Goal: Information Seeking & Learning: Check status

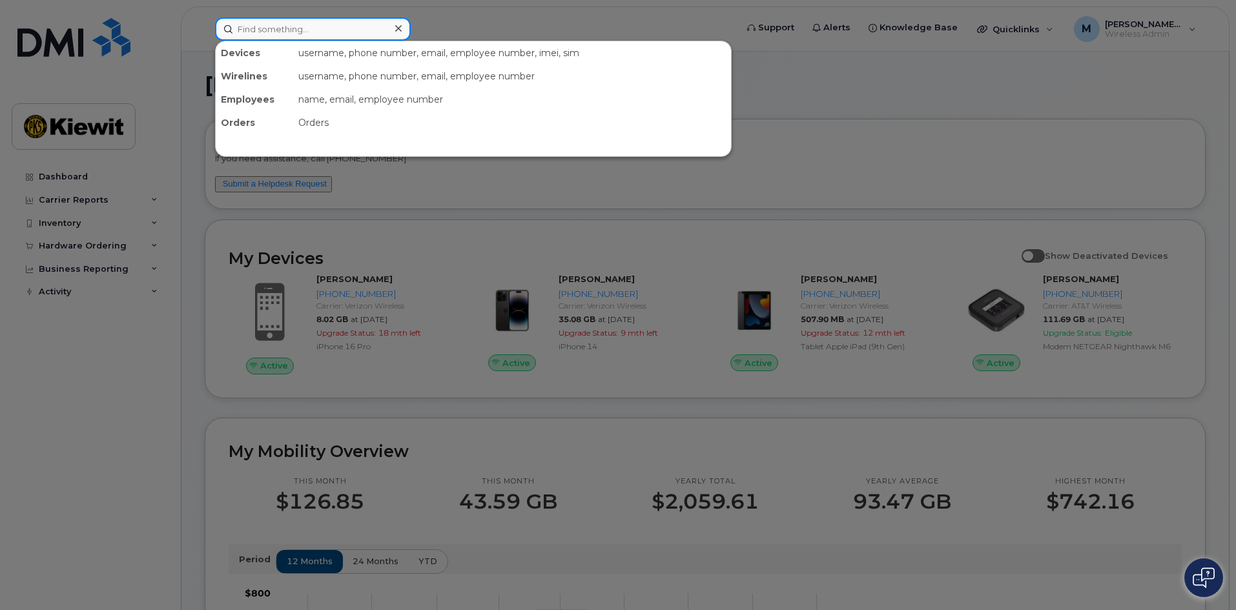
click at [274, 28] on input at bounding box center [313, 28] width 196 height 23
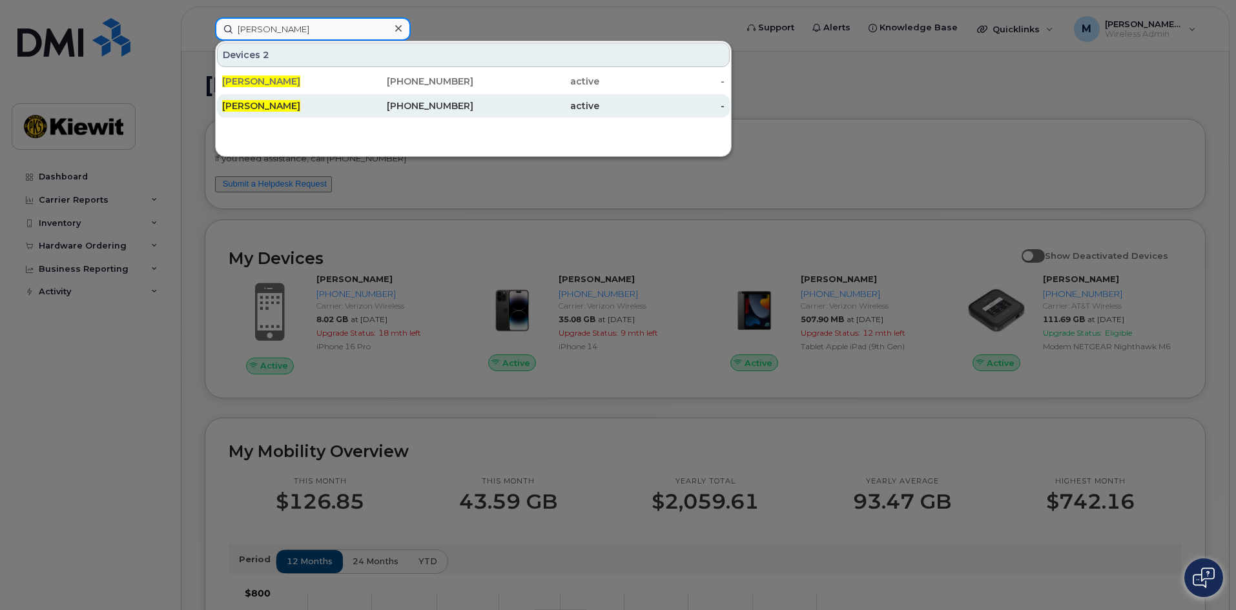
type input "[PERSON_NAME]"
click at [323, 103] on div "[PERSON_NAME]" at bounding box center [285, 105] width 126 height 13
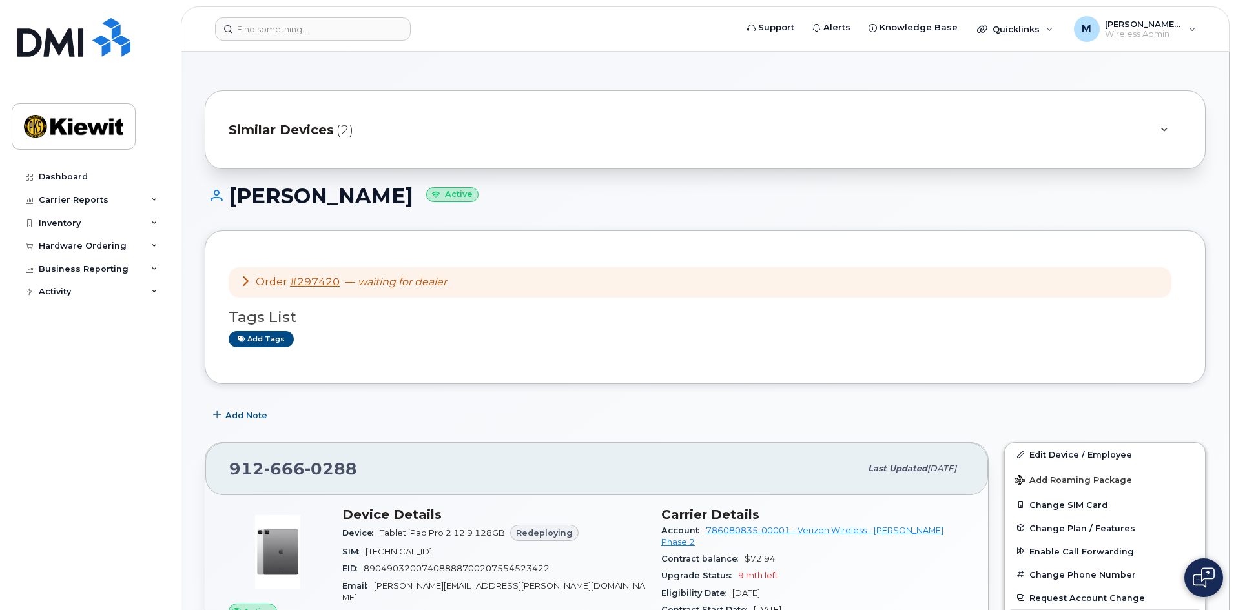
click at [242, 283] on icon at bounding box center [245, 281] width 10 height 10
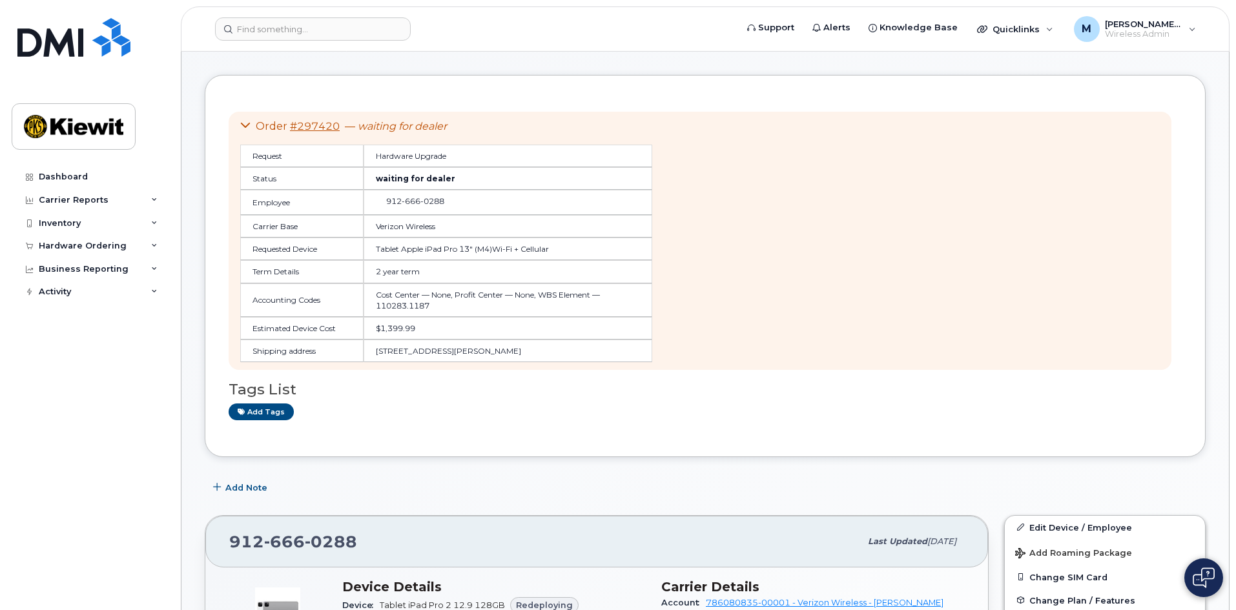
scroll to position [387, 0]
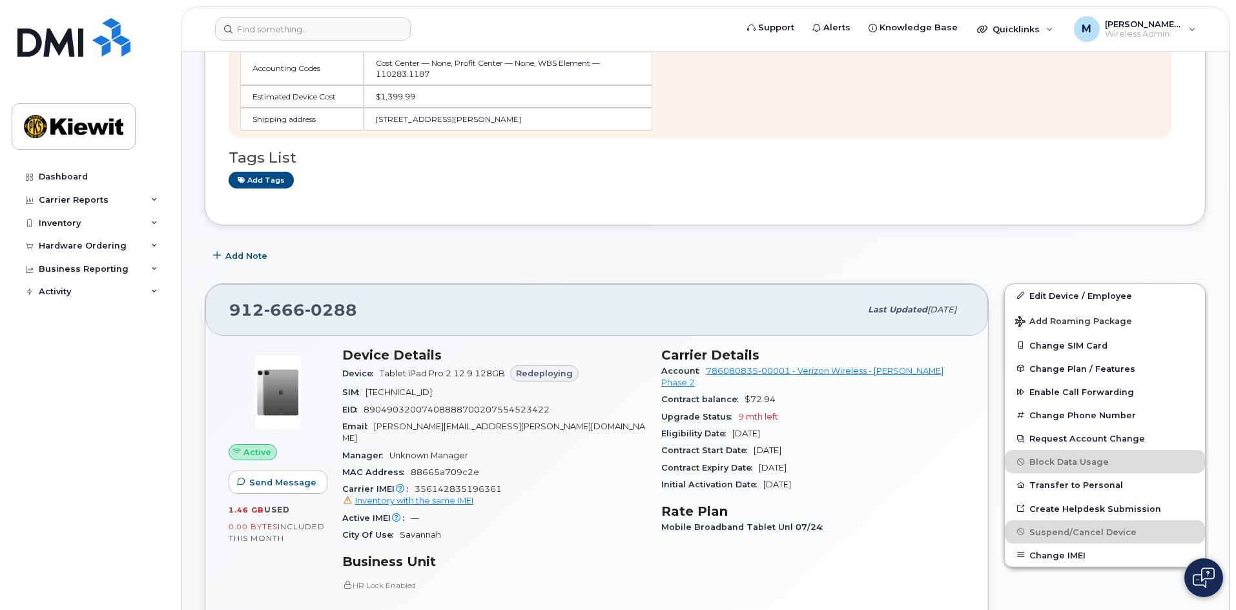
click at [529, 508] on div "Carrier IMEI Carrier IMEI is reported during the last billing cycle or change o…" at bounding box center [493, 495] width 303 height 29
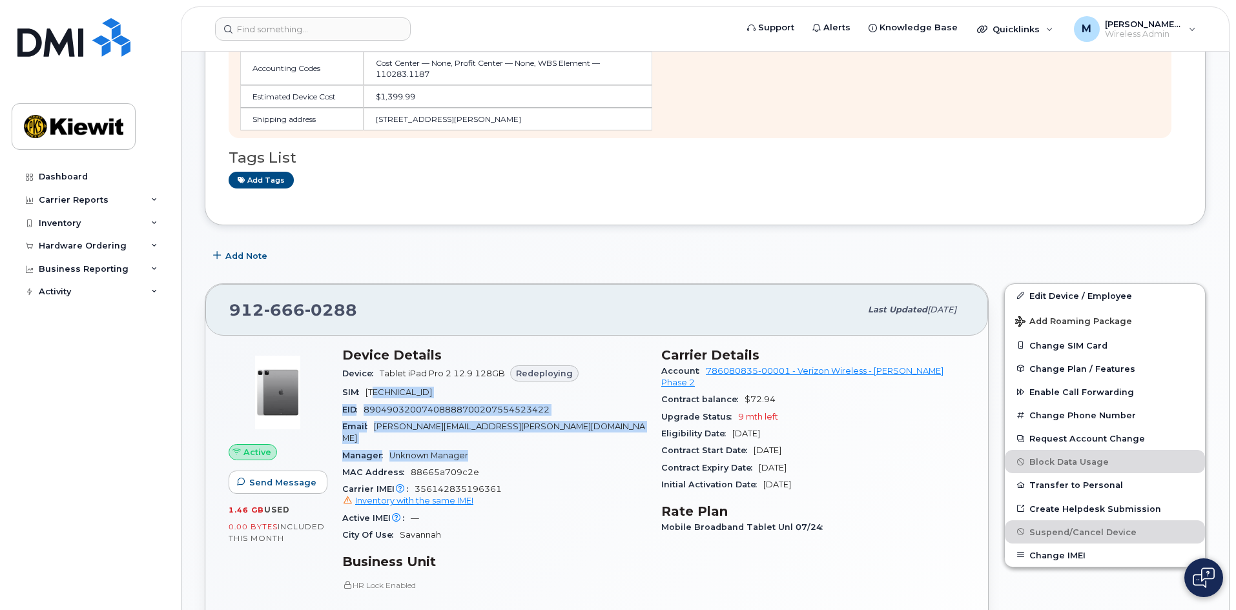
drag, startPoint x: 379, startPoint y: 409, endPoint x: 486, endPoint y: 460, distance: 118.1
click at [486, 460] on section "Device Details Device Tablet iPad Pro 2 12.9 128GB Redeploying SIM 891480000069…" at bounding box center [493, 445] width 303 height 196
click at [486, 460] on div "Manager Unknown Manager" at bounding box center [493, 455] width 303 height 17
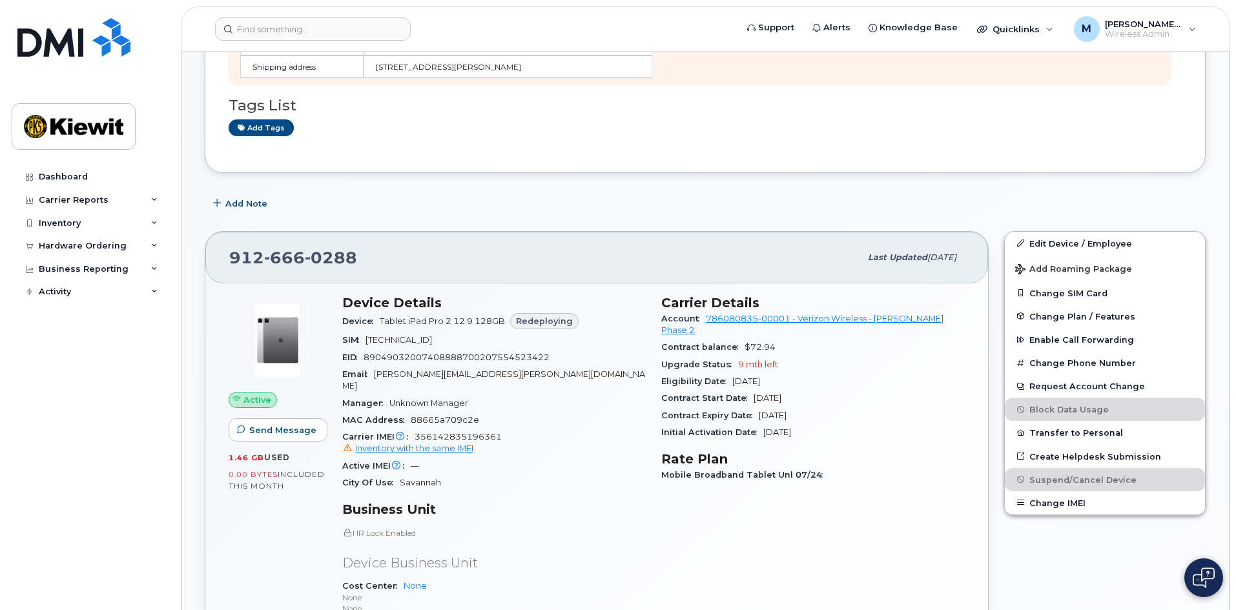
scroll to position [646, 0]
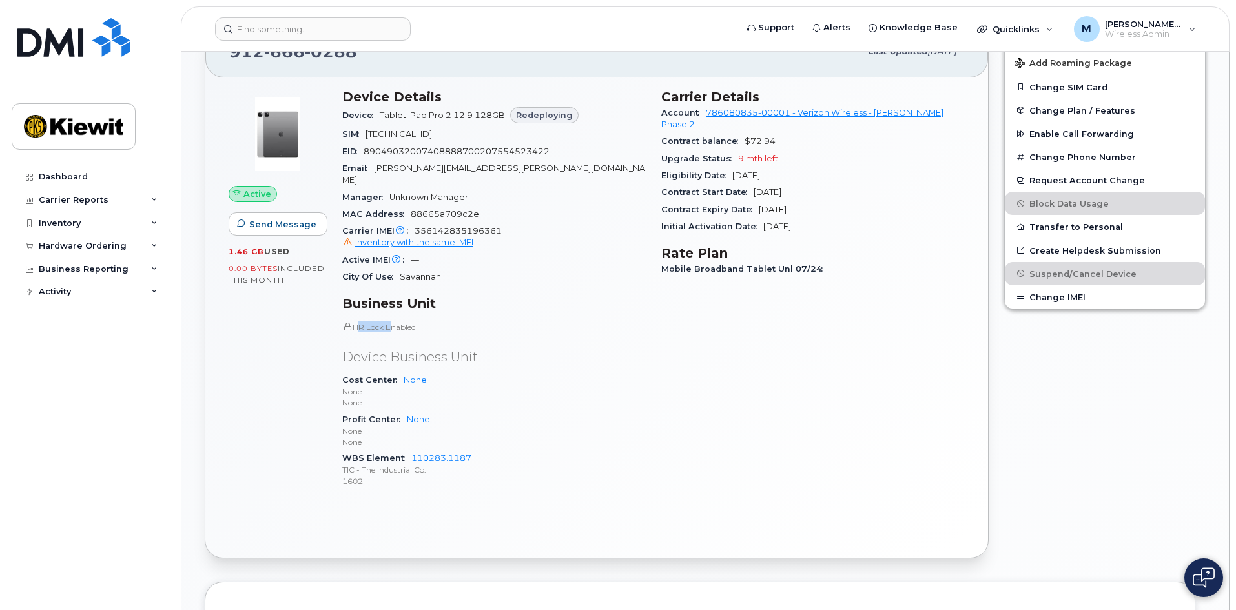
drag, startPoint x: 356, startPoint y: 327, endPoint x: 449, endPoint y: 334, distance: 92.6
click at [447, 334] on div "HR Lock Enabled Device Business Unit Cost Center None None None Profit Center N…" at bounding box center [493, 405] width 303 height 167
click at [449, 334] on div "HR Lock Enabled Device Business Unit Cost Center None None None Profit Center N…" at bounding box center [493, 405] width 303 height 167
click at [440, 318] on section "Business Unit HR Lock Enabled Device Business Unit Cost Center None None None P…" at bounding box center [493, 392] width 303 height 193
drag, startPoint x: 327, startPoint y: 324, endPoint x: 310, endPoint y: 324, distance: 17.4
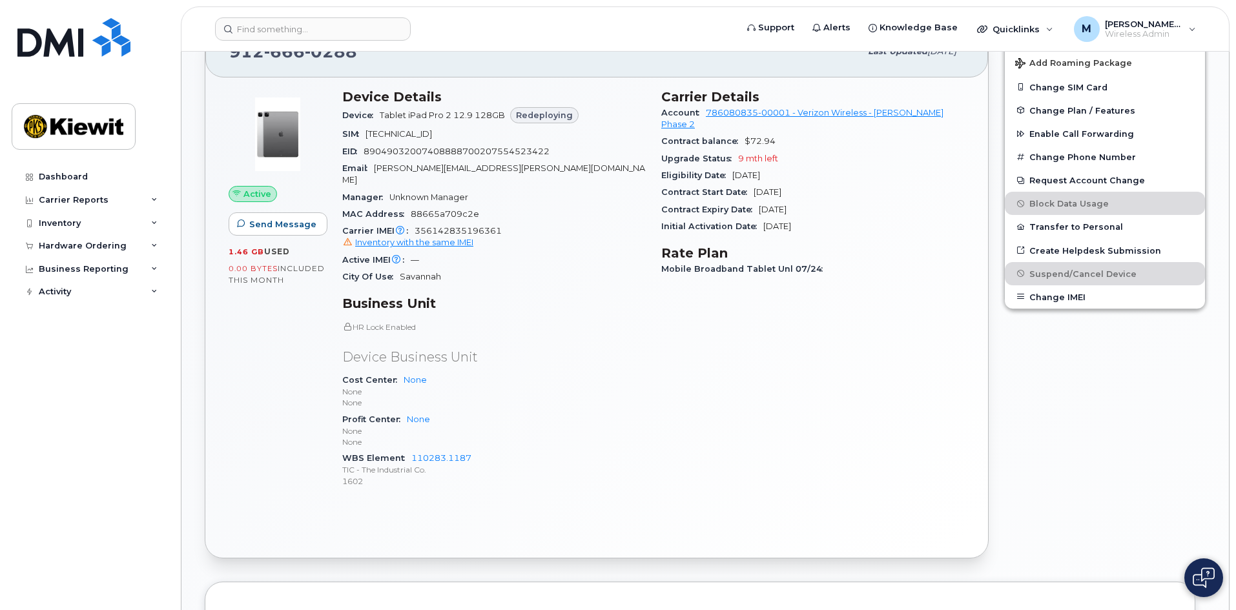
click at [310, 324] on div "Active Send Message 1.46 GB  used 0.00 Bytes  included this month Device Detail…" at bounding box center [597, 294] width 752 height 426
click at [447, 327] on p "HR Lock Enabled" at bounding box center [493, 327] width 303 height 11
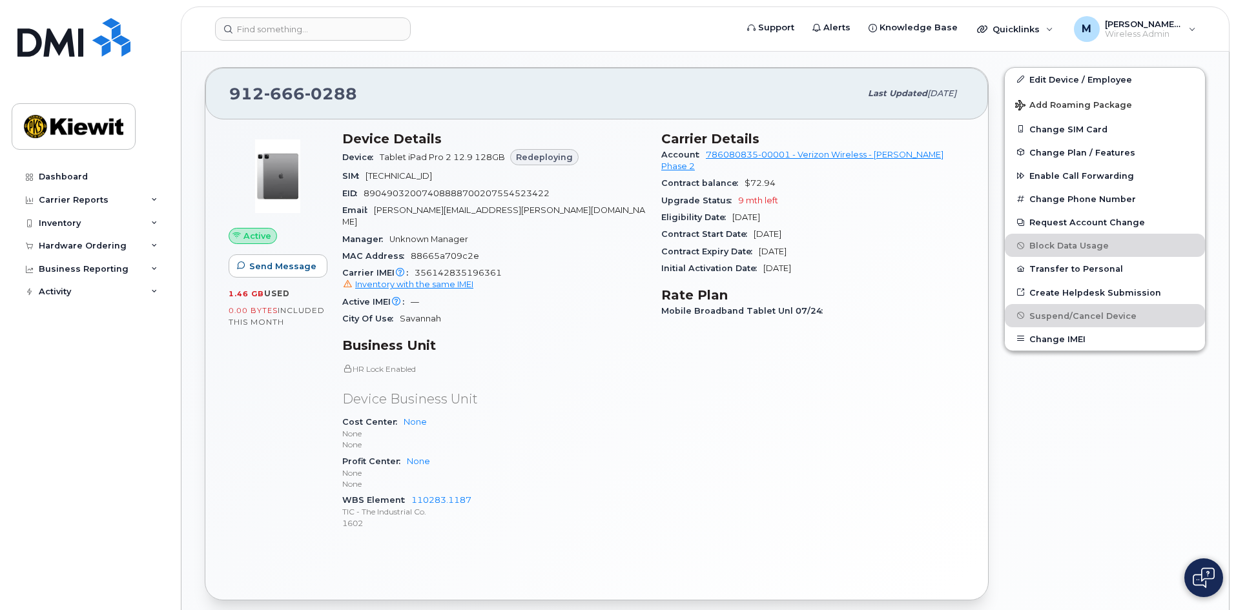
scroll to position [581, 0]
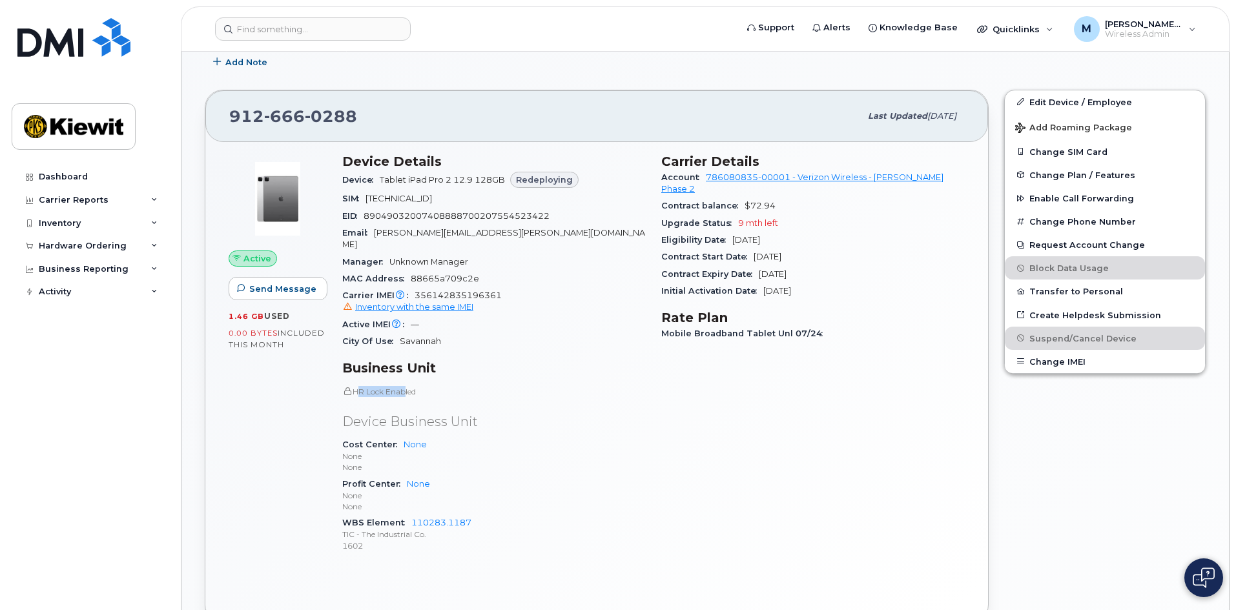
drag, startPoint x: 407, startPoint y: 393, endPoint x: 429, endPoint y: 393, distance: 21.3
click at [418, 393] on p "HR Lock Enabled" at bounding box center [493, 391] width 303 height 11
click at [448, 393] on p "HR Lock Enabled" at bounding box center [493, 391] width 303 height 11
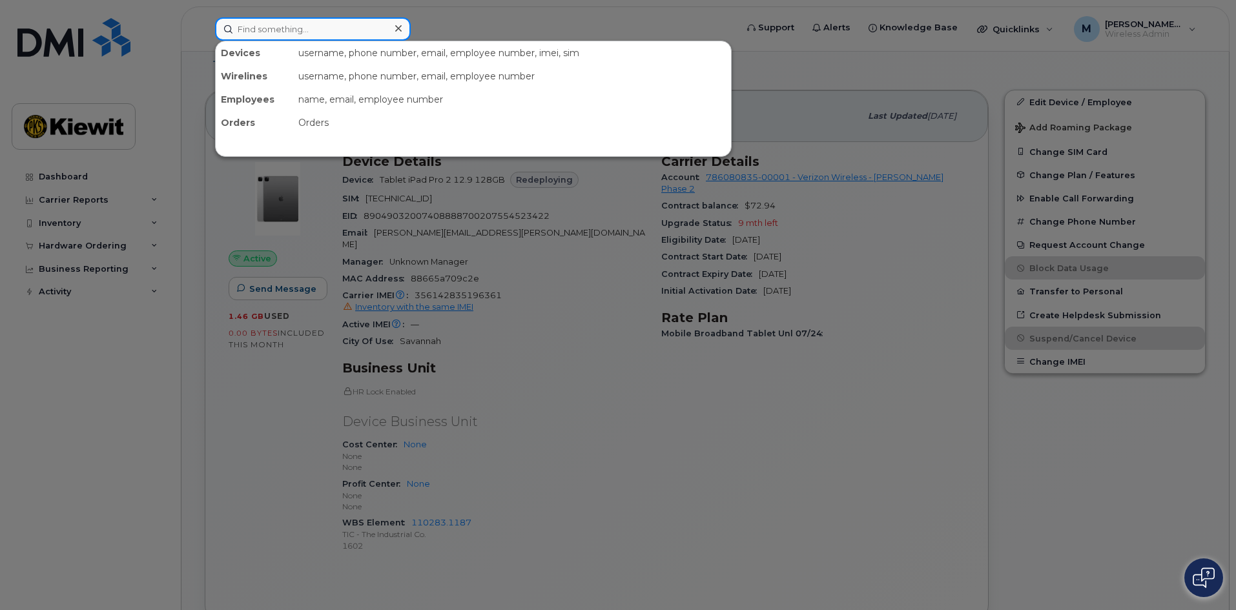
click at [286, 25] on input at bounding box center [313, 28] width 196 height 23
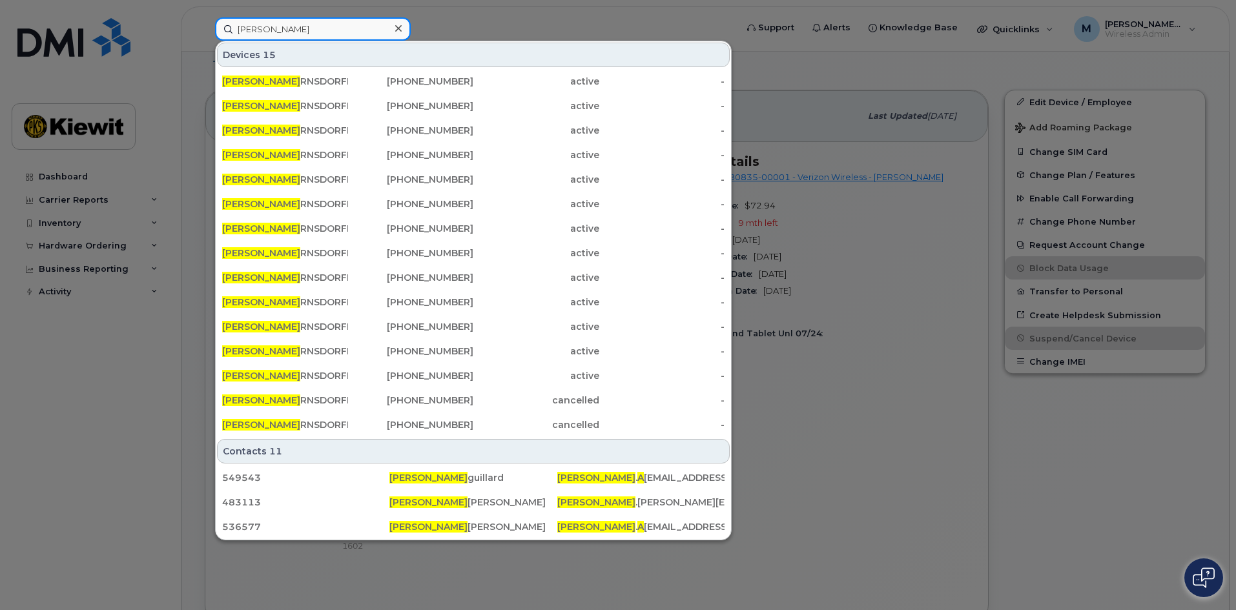
type input "melissa a"
click at [883, 280] on div at bounding box center [618, 305] width 1236 height 610
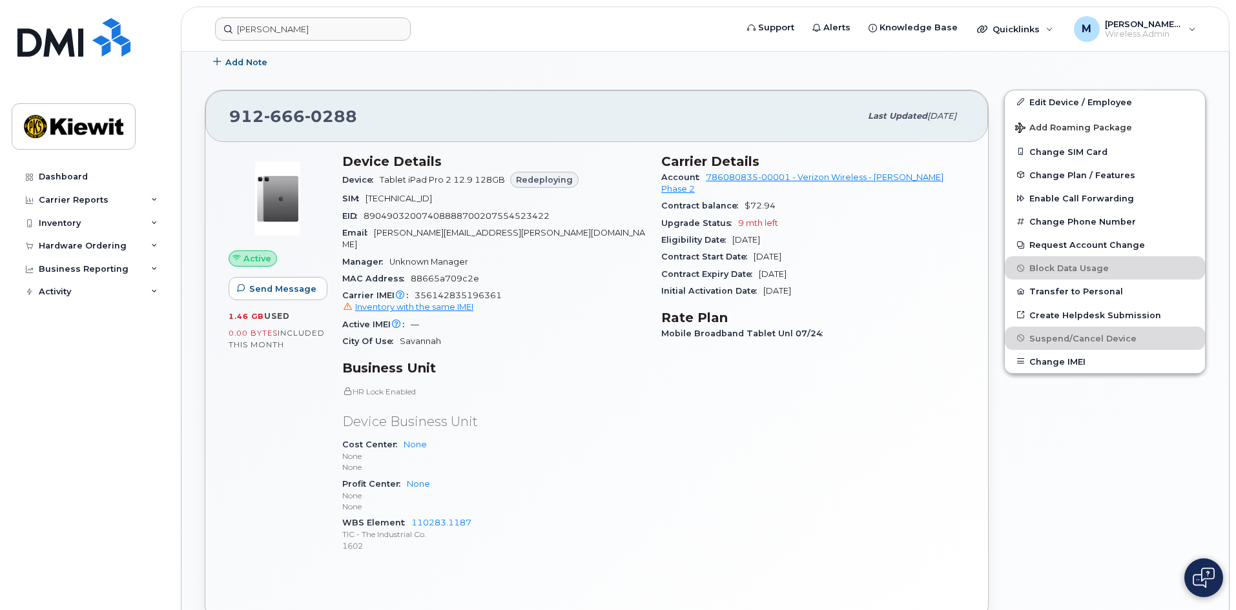
click at [395, 396] on p "HR Lock Enabled" at bounding box center [493, 391] width 303 height 11
drag, startPoint x: 535, startPoint y: 412, endPoint x: 479, endPoint y: 353, distance: 81.3
click at [535, 413] on p "Device Business Unit" at bounding box center [493, 422] width 303 height 19
click at [301, 34] on input "melissa a" at bounding box center [313, 28] width 196 height 23
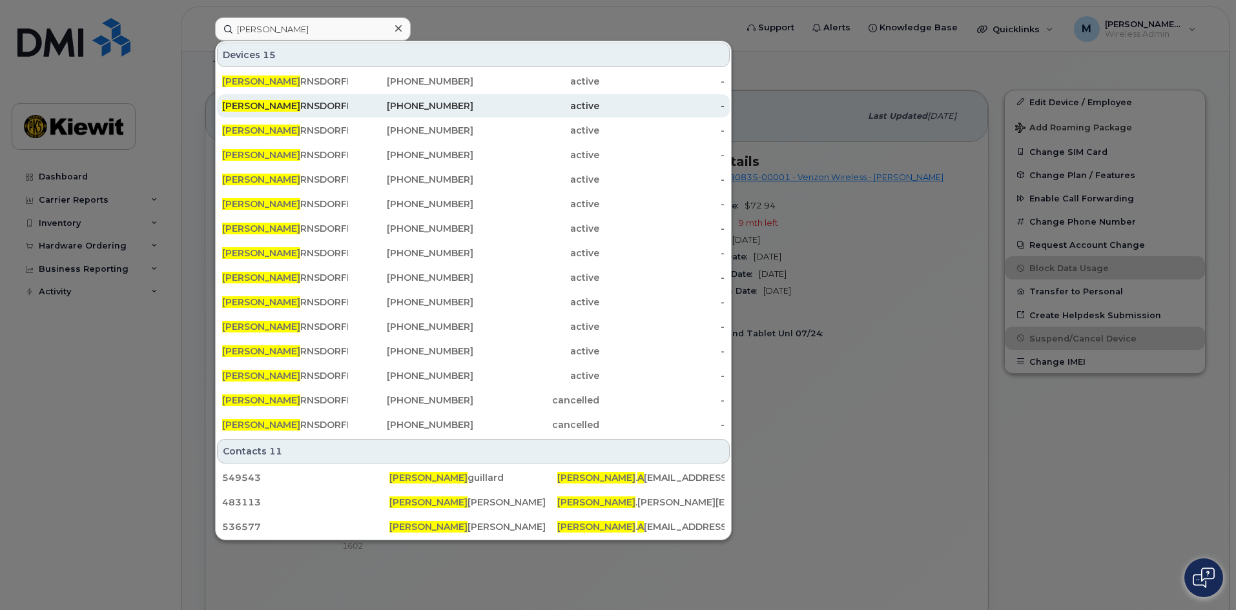
click at [408, 106] on div "912-429-5100" at bounding box center [411, 105] width 126 height 13
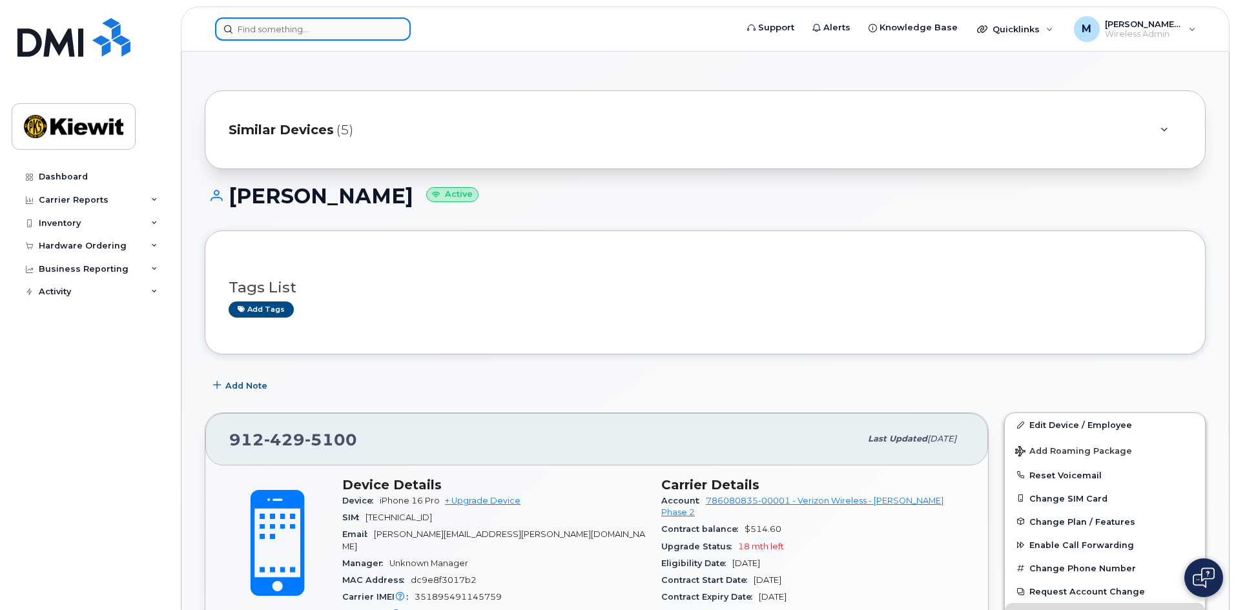
click at [288, 29] on input at bounding box center [313, 28] width 196 height 23
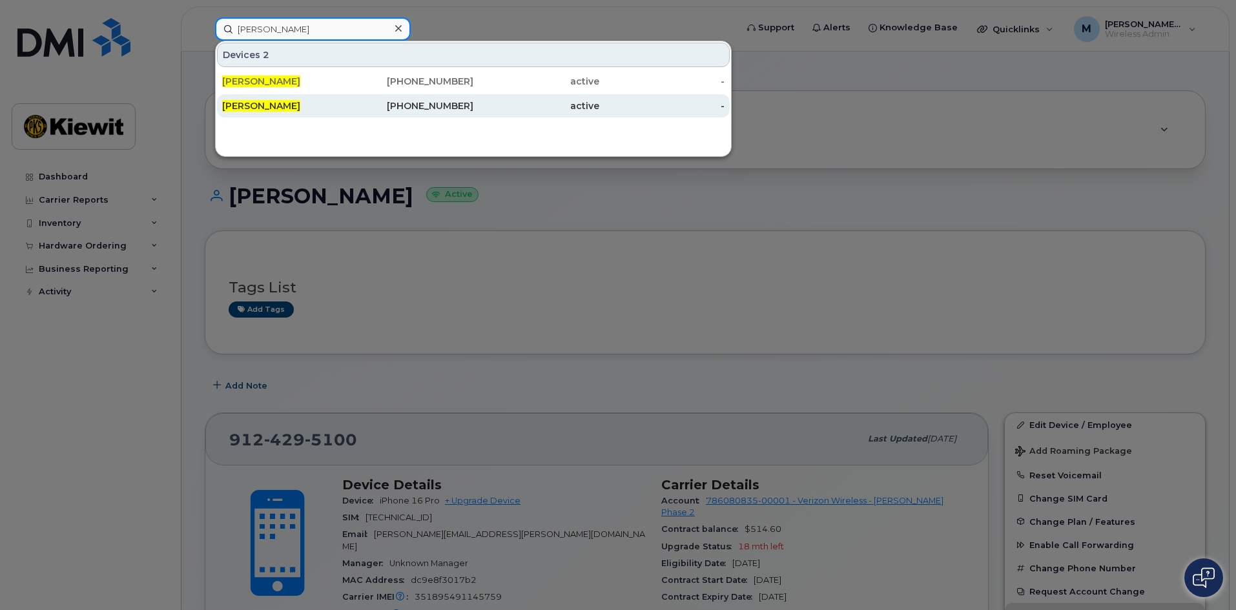
type input "[PERSON_NAME]"
click at [351, 107] on div "[PHONE_NUMBER]" at bounding box center [411, 105] width 126 height 13
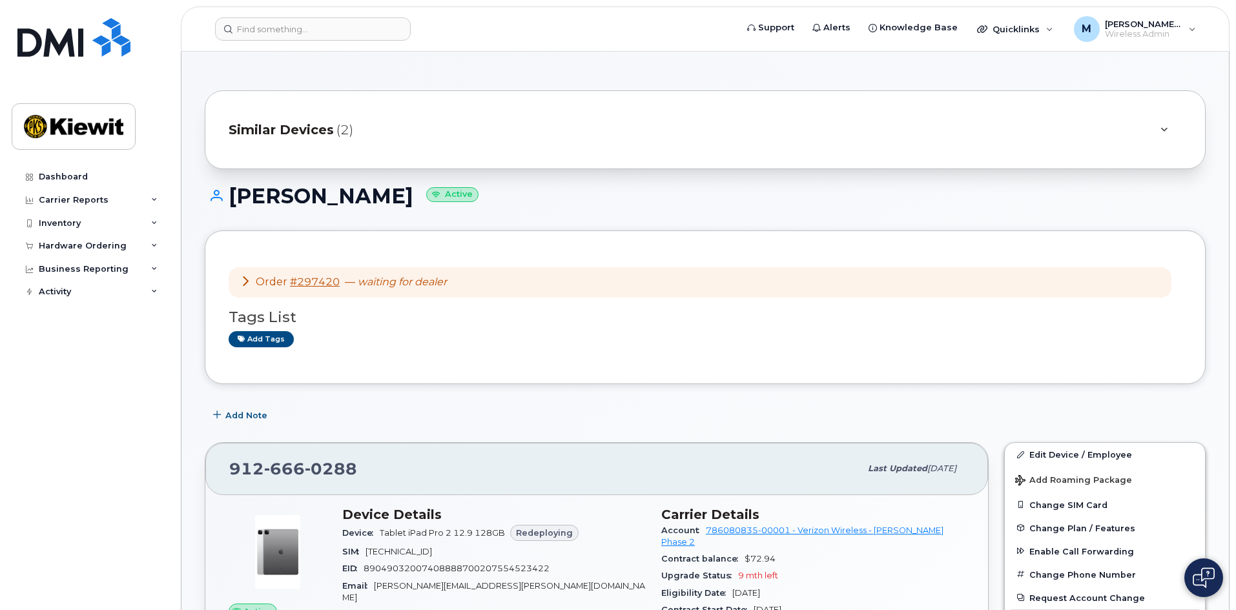
click at [363, 138] on div "Similar Devices (2)" at bounding box center [687, 129] width 917 height 31
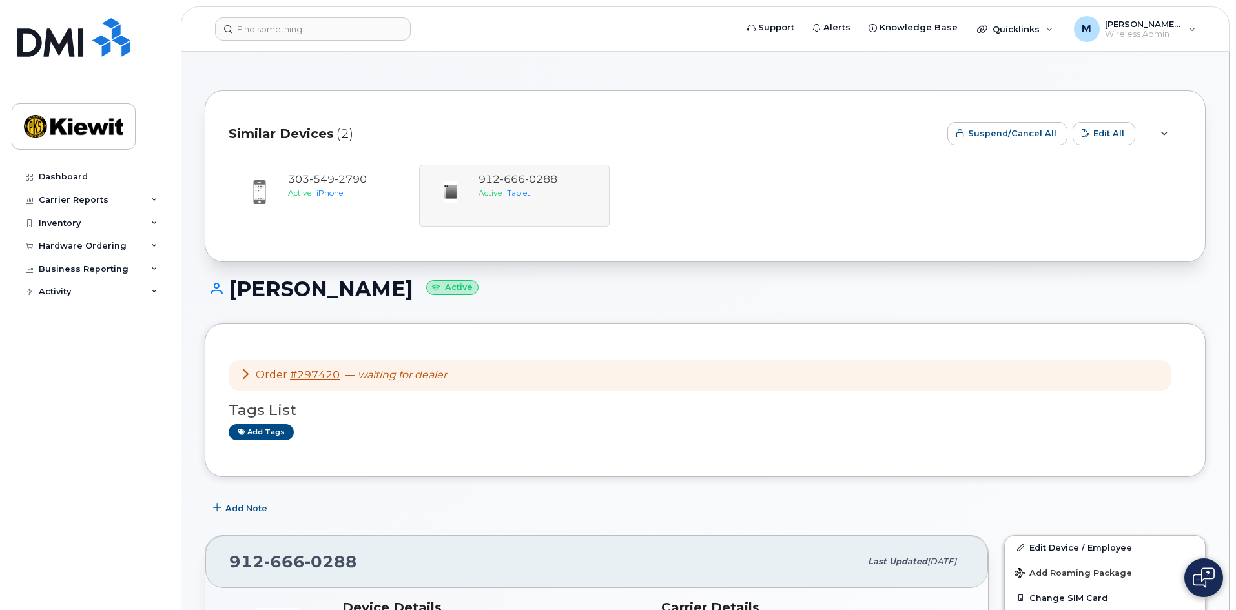
click at [356, 121] on div "Similar Devices (2)" at bounding box center [583, 133] width 708 height 39
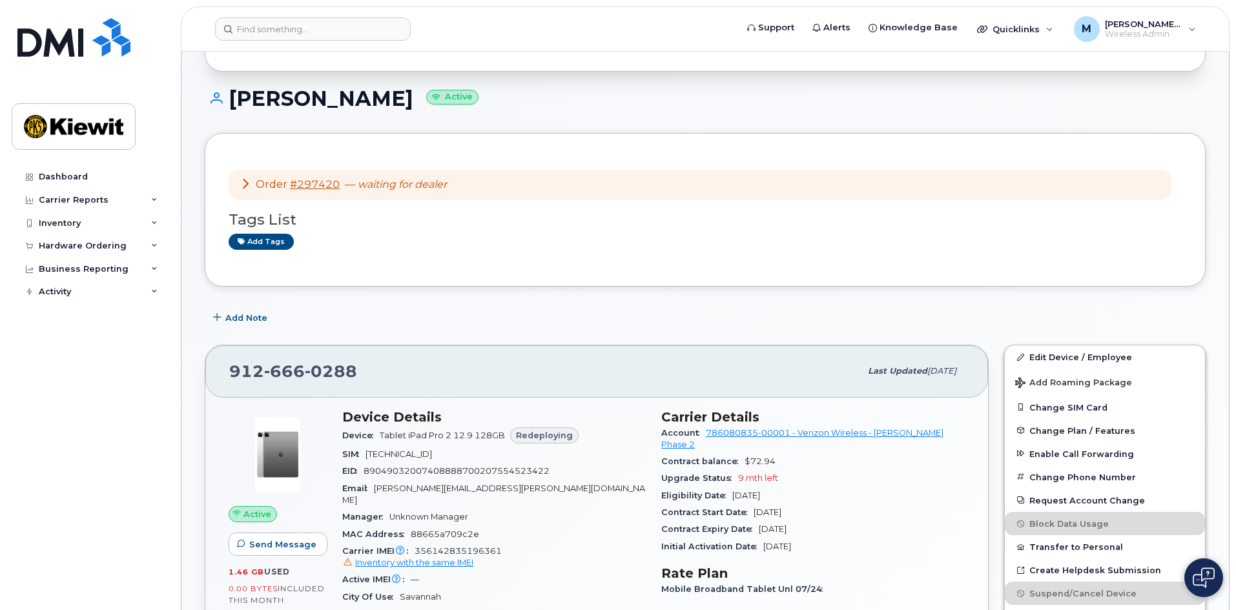
scroll to position [452, 0]
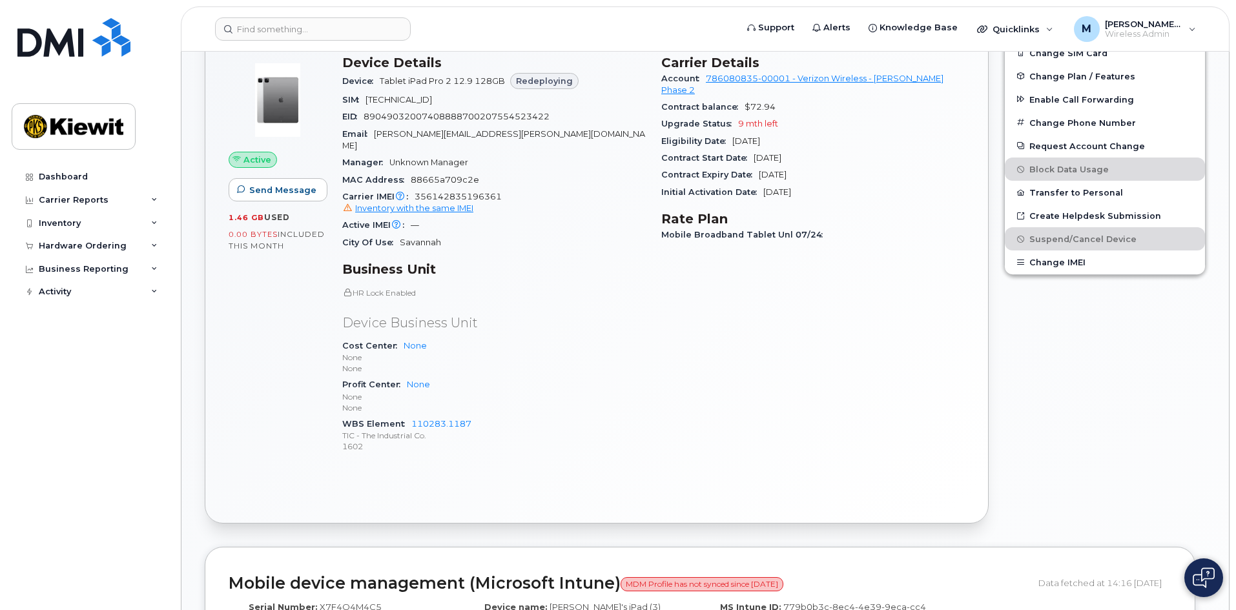
click at [509, 263] on h3 "Business Unit" at bounding box center [493, 269] width 303 height 15
drag, startPoint x: 329, startPoint y: 282, endPoint x: 455, endPoint y: 282, distance: 125.9
click at [425, 282] on div "Active Send Message 1.46 GB  used 0.00 Bytes  included this month Device Detail…" at bounding box center [597, 260] width 752 height 426
click at [462, 287] on p "HR Lock Enabled" at bounding box center [493, 292] width 303 height 11
click at [488, 314] on p "Device Business Unit" at bounding box center [493, 323] width 303 height 19
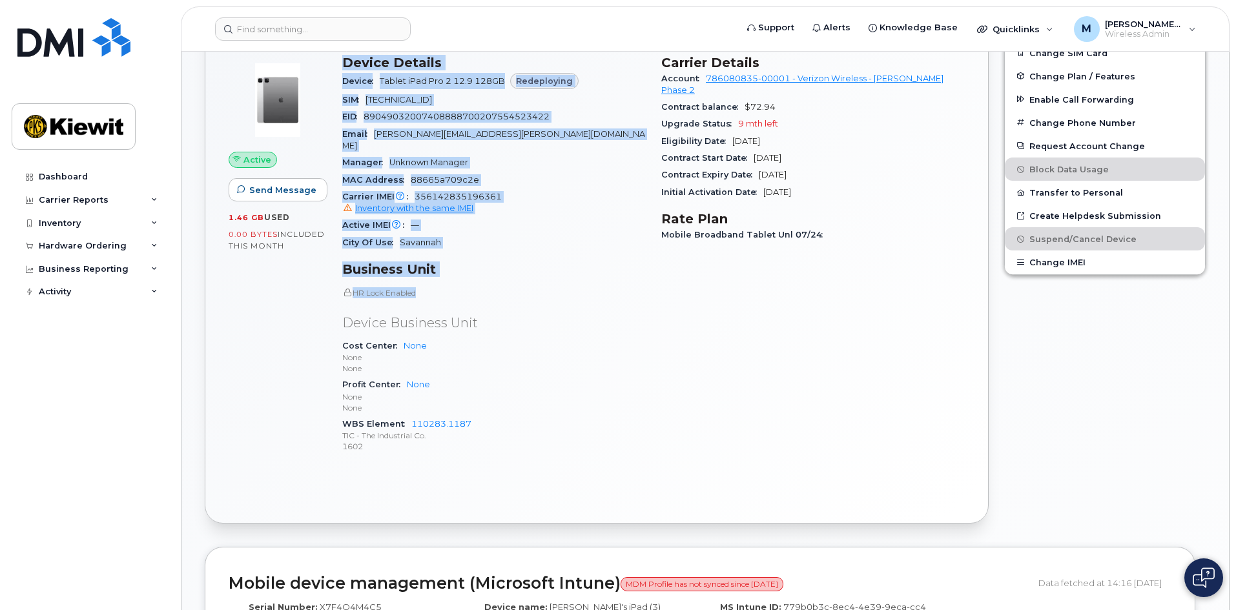
drag, startPoint x: 460, startPoint y: 281, endPoint x: 283, endPoint y: 278, distance: 177.0
click at [277, 278] on div "Active Send Message 1.46 GB  used 0.00 Bytes  included this month Device Detail…" at bounding box center [597, 260] width 752 height 426
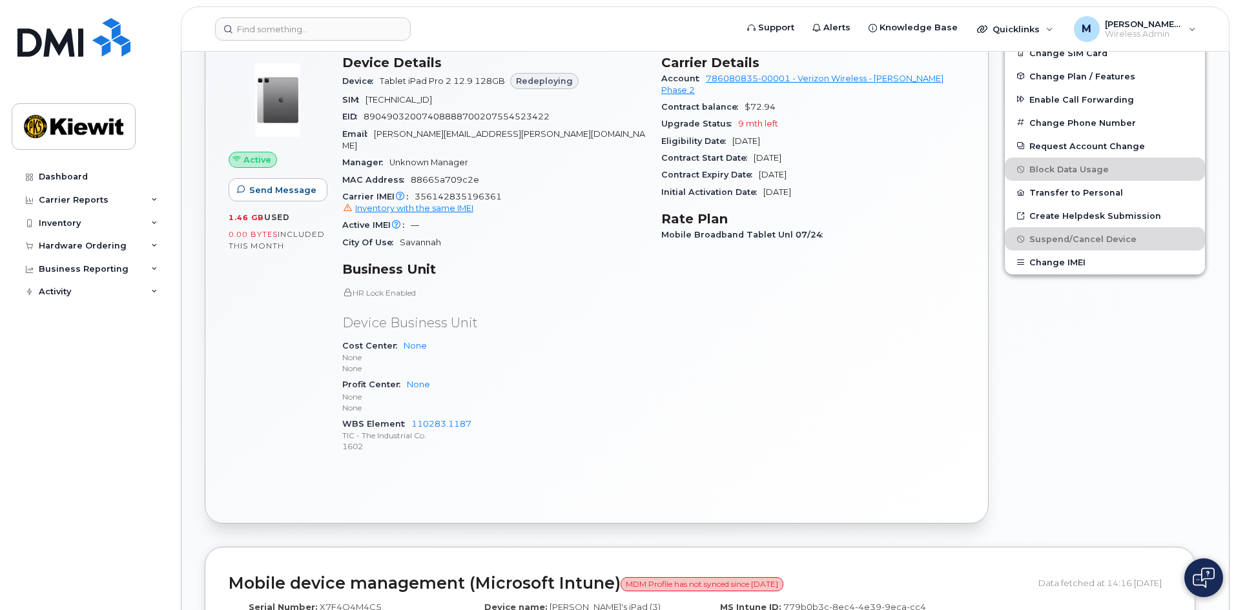
click at [568, 293] on div "HR Lock Enabled Device Business Unit Cost Center None None None Profit Center N…" at bounding box center [493, 370] width 303 height 167
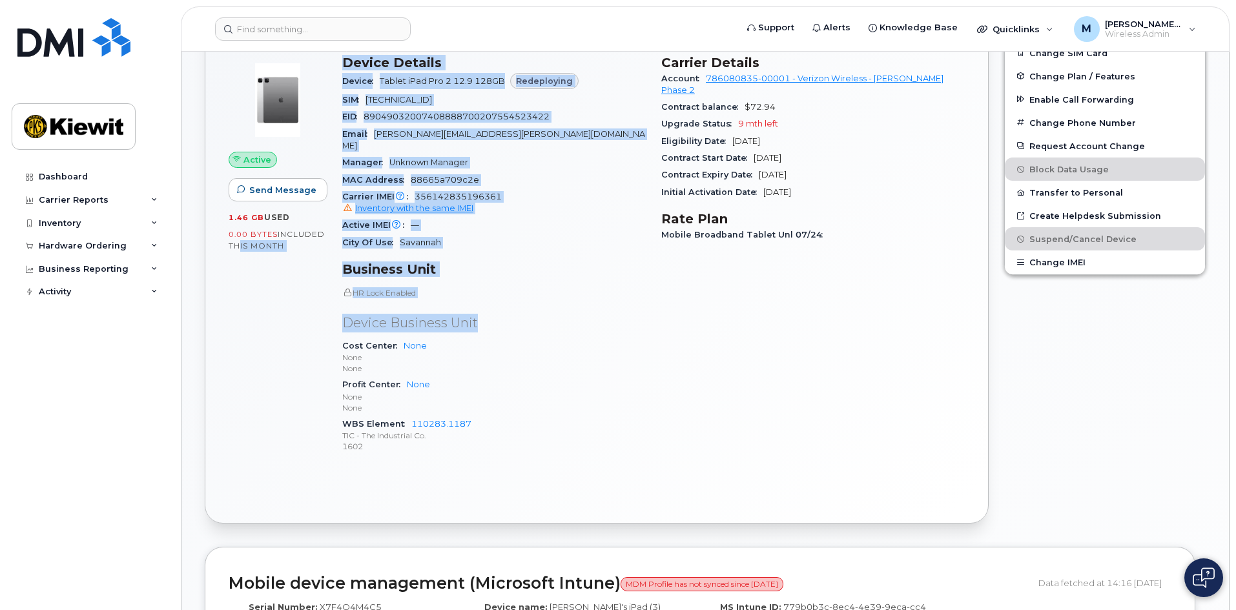
drag, startPoint x: 566, startPoint y: 293, endPoint x: 223, endPoint y: 263, distance: 343.5
click at [220, 264] on div "Active Send Message 1.46 GB  used 0.00 Bytes  included this month Device Detail…" at bounding box center [596, 283] width 783 height 480
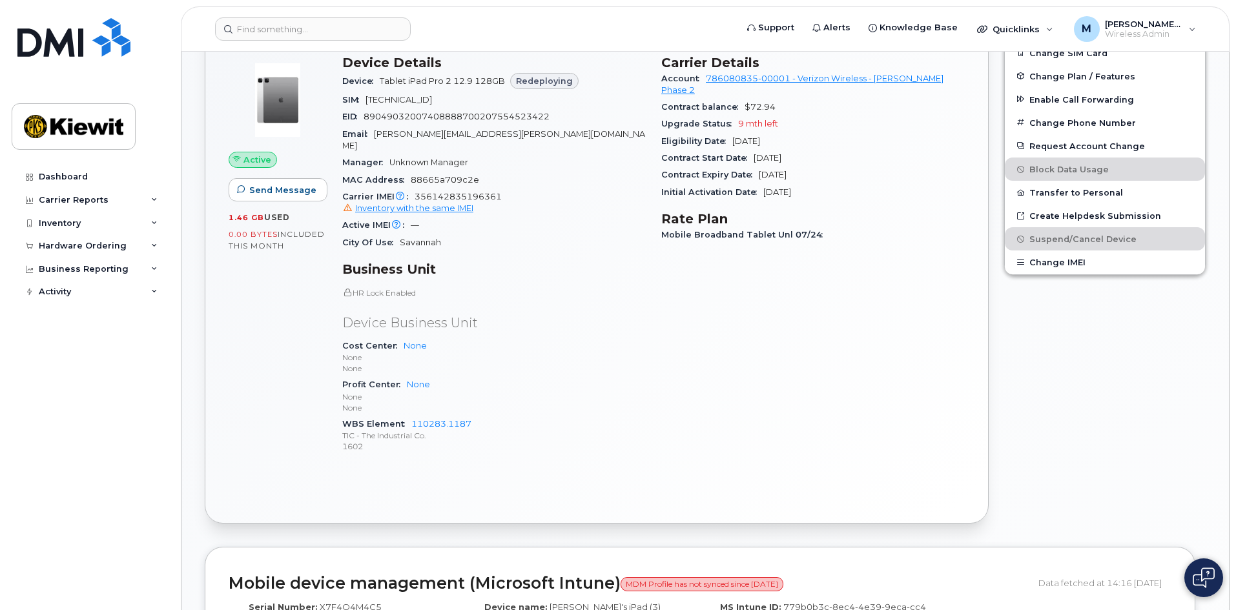
click at [684, 316] on div "Carrier Details Account 786080835-00001 - Verizon Wireless - Kiewit Phase 2 Con…" at bounding box center [812, 260] width 319 height 426
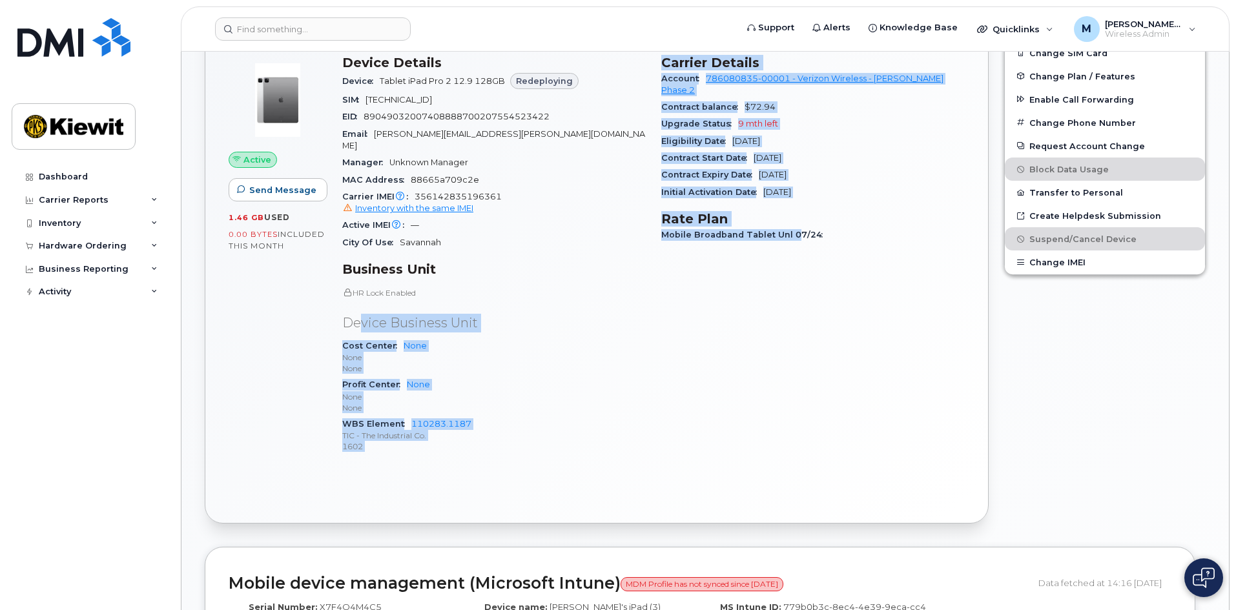
drag, startPoint x: 791, startPoint y: 333, endPoint x: 282, endPoint y: 278, distance: 511.7
click at [269, 278] on div "Active Send Message 1.46 GB  used 0.00 Bytes  included this month Device Detail…" at bounding box center [597, 260] width 752 height 426
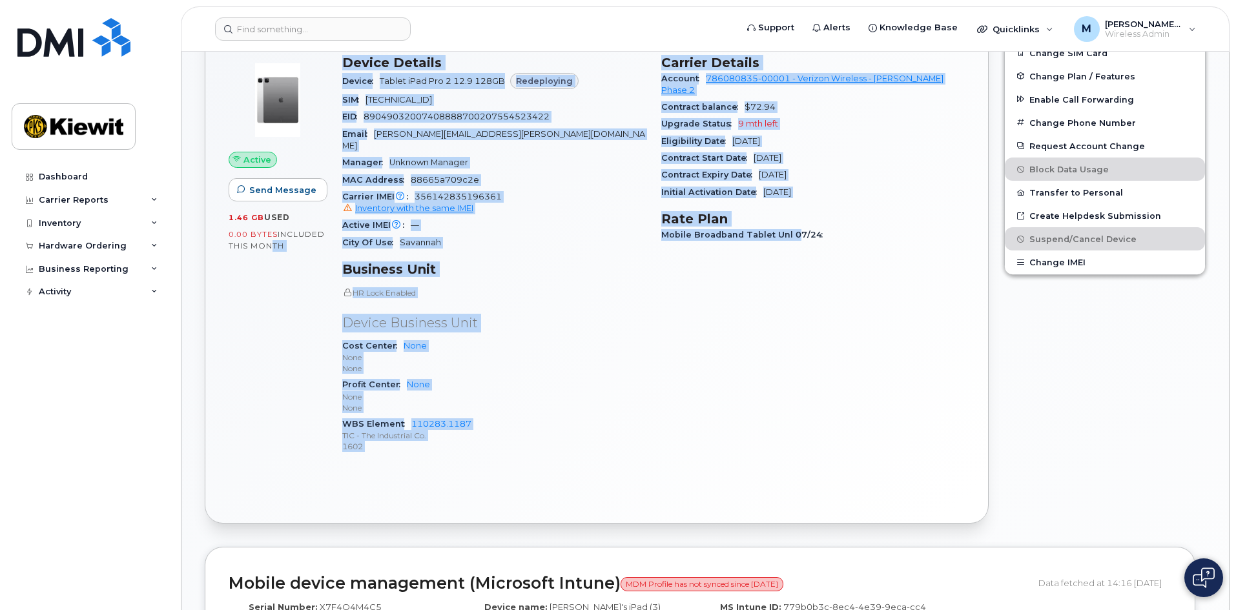
click at [724, 375] on div "Carrier Details Account 786080835-00001 - Verizon Wireless - Kiewit Phase 2 Con…" at bounding box center [812, 260] width 319 height 426
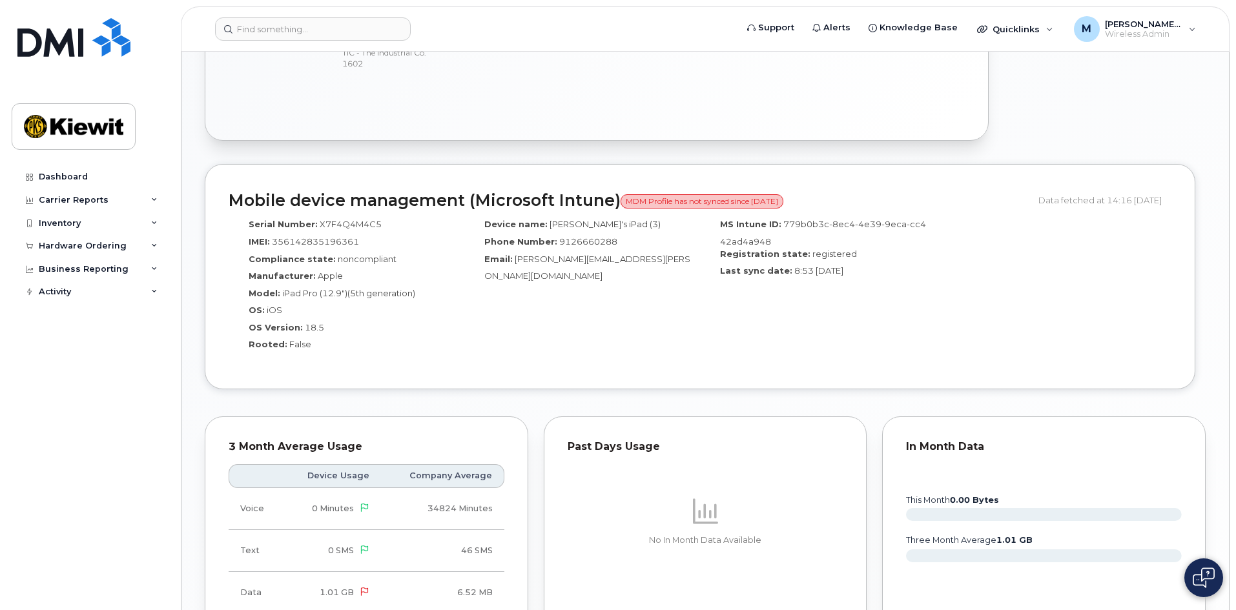
scroll to position [839, 0]
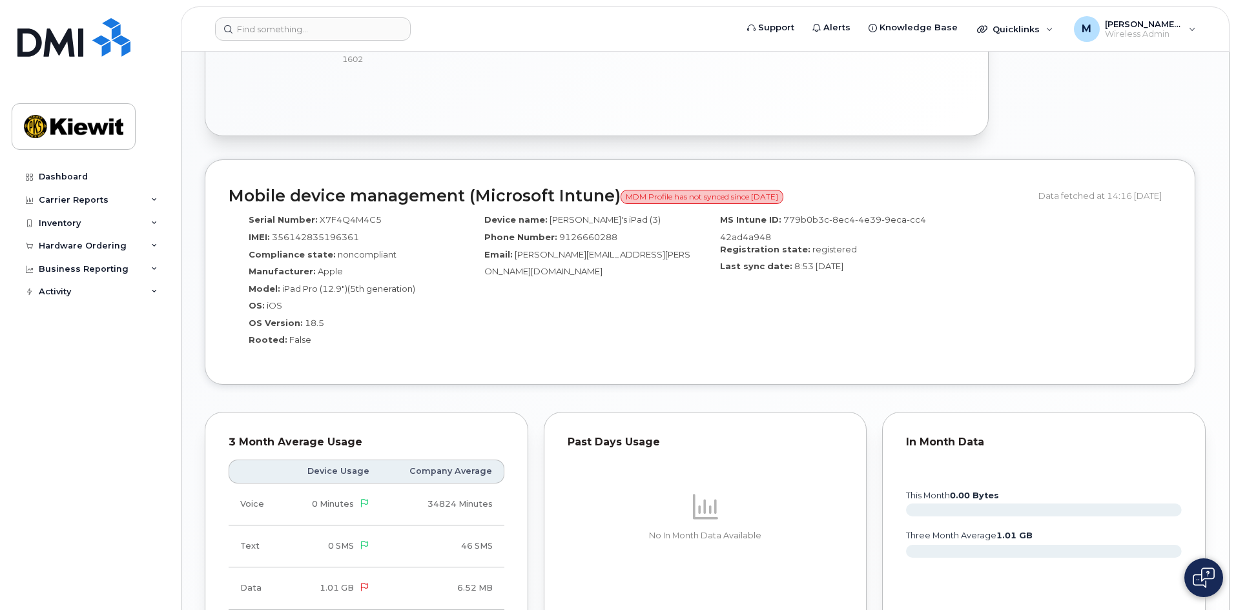
click at [568, 287] on div "Device name: Charles's iPad (3) Phone Number: 9126660288 Email: Charles.HucksJr…" at bounding box center [582, 284] width 236 height 153
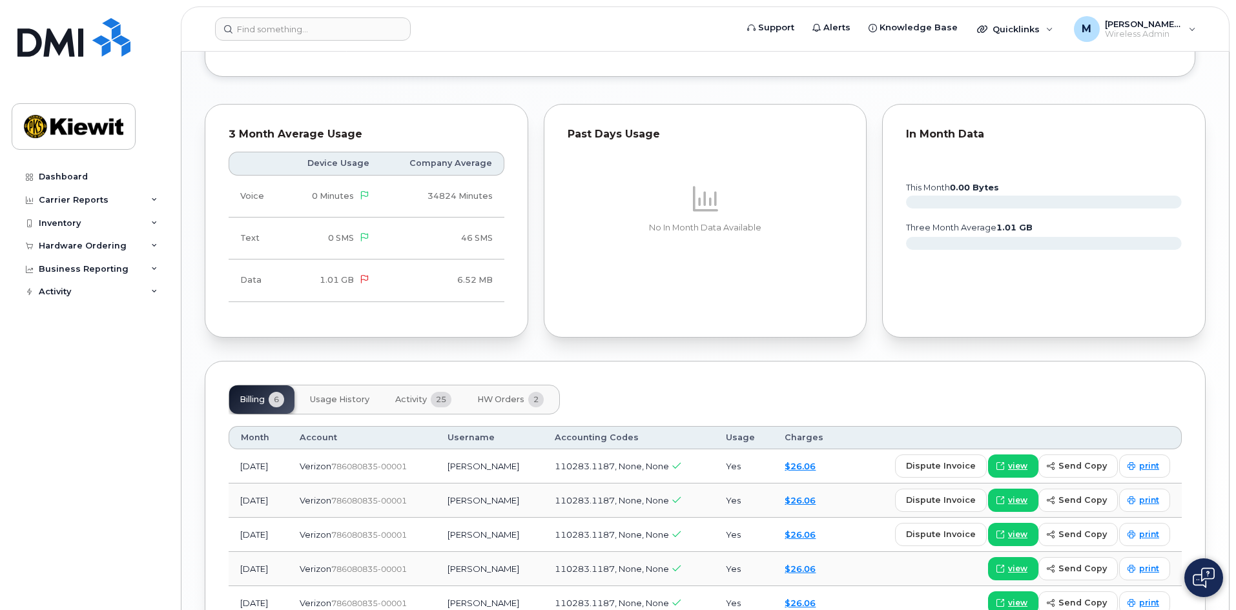
scroll to position [775, 0]
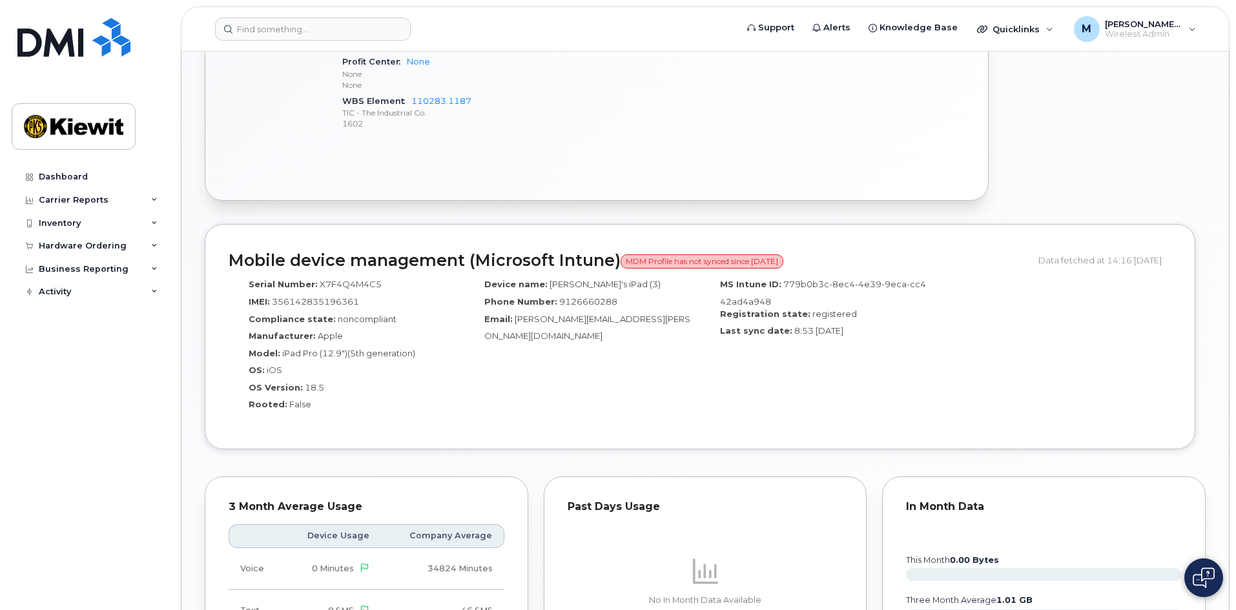
click at [418, 364] on div "OS: iOS" at bounding box center [346, 372] width 216 height 17
click at [765, 254] on span "MDM Profile has not synced since 24 Jul 2025" at bounding box center [702, 261] width 163 height 14
drag, startPoint x: 799, startPoint y: 247, endPoint x: 791, endPoint y: 252, distance: 9.0
click at [783, 254] on span "MDM Profile has not synced since 24 Jul 2025" at bounding box center [702, 261] width 163 height 14
click at [624, 351] on div "Device name: Charles's iPad (3) Phone Number: 9126660288 Email: Charles.HucksJr…" at bounding box center [582, 348] width 236 height 153
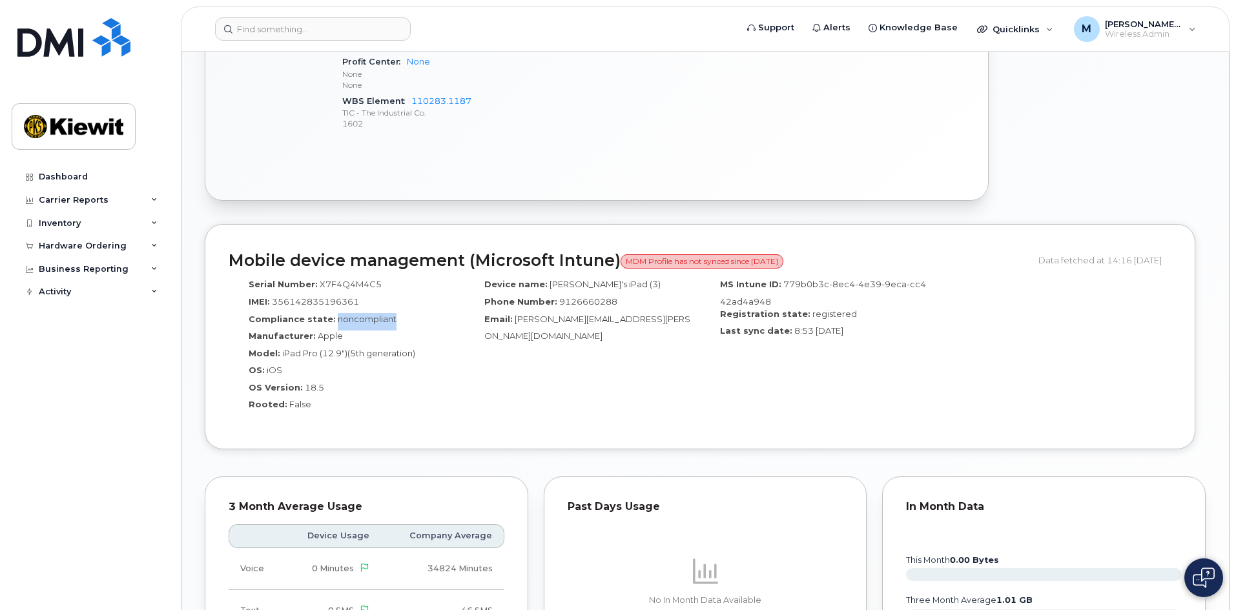
drag, startPoint x: 342, startPoint y: 313, endPoint x: 418, endPoint y: 315, distance: 75.6
click at [417, 314] on div "Compliance state: noncompliant" at bounding box center [346, 321] width 216 height 17
click at [418, 315] on div "Compliance state: noncompliant" at bounding box center [346, 321] width 216 height 17
drag, startPoint x: 336, startPoint y: 314, endPoint x: 376, endPoint y: 317, distance: 40.2
click at [376, 317] on div "Compliance state: noncompliant" at bounding box center [346, 321] width 216 height 17
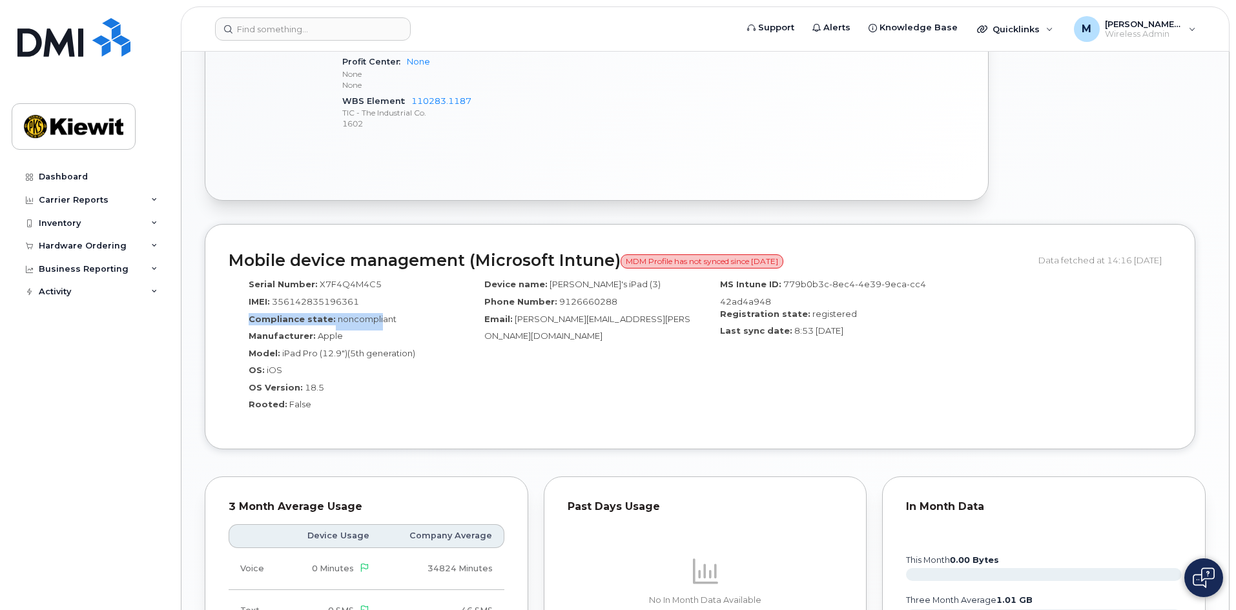
click at [376, 317] on div "Compliance state: noncompliant" at bounding box center [346, 321] width 216 height 17
drag, startPoint x: 234, startPoint y: 307, endPoint x: 378, endPoint y: 318, distance: 143.8
click at [376, 317] on div "Serial Number: X7F4Q4M4C5 IMEI: 356142835196361 Compliance state: noncompliant …" at bounding box center [347, 348] width 236 height 153
click at [378, 318] on div "Compliance state: noncompliant" at bounding box center [346, 321] width 216 height 17
drag, startPoint x: 447, startPoint y: 250, endPoint x: 464, endPoint y: 252, distance: 16.3
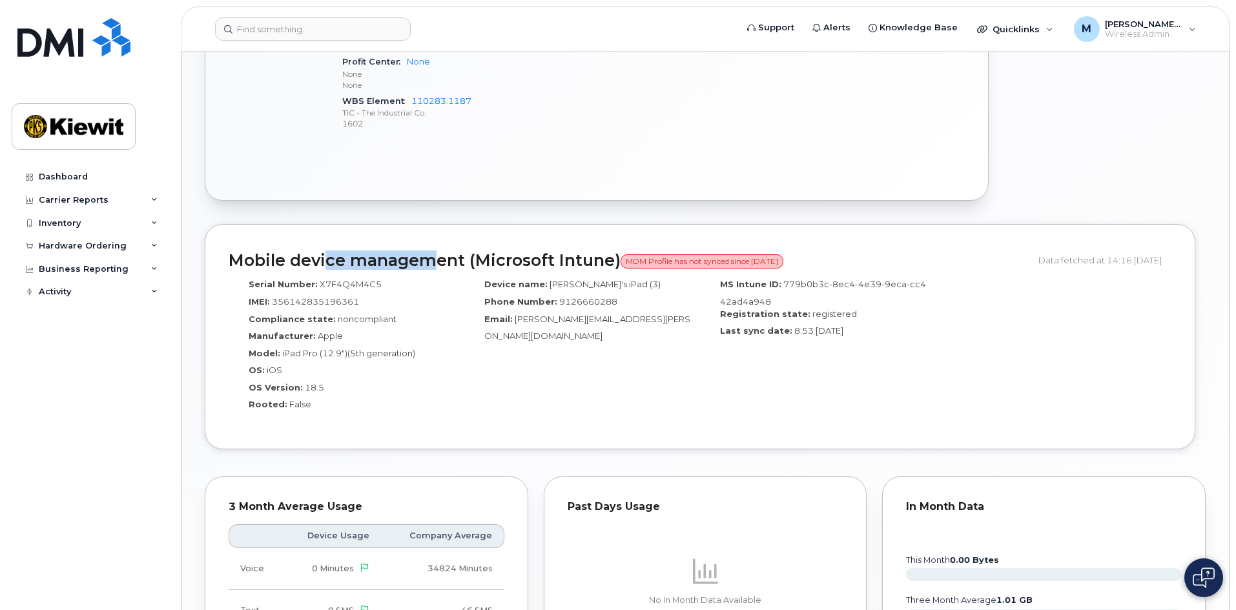
click at [464, 252] on h2 "Mobile device management (Microsoft Intune) MDM Profile has not synced since 24…" at bounding box center [629, 261] width 800 height 18
click at [465, 252] on h2 "Mobile device management (Microsoft Intune) MDM Profile has not synced since 24…" at bounding box center [629, 261] width 800 height 18
drag, startPoint x: 690, startPoint y: 252, endPoint x: 792, endPoint y: 259, distance: 102.9
click at [785, 259] on header "Mobile device management (Microsoft Intune) MDM Profile has not synced since 24…" at bounding box center [700, 260] width 943 height 25
drag, startPoint x: 792, startPoint y: 259, endPoint x: 809, endPoint y: 267, distance: 18.5
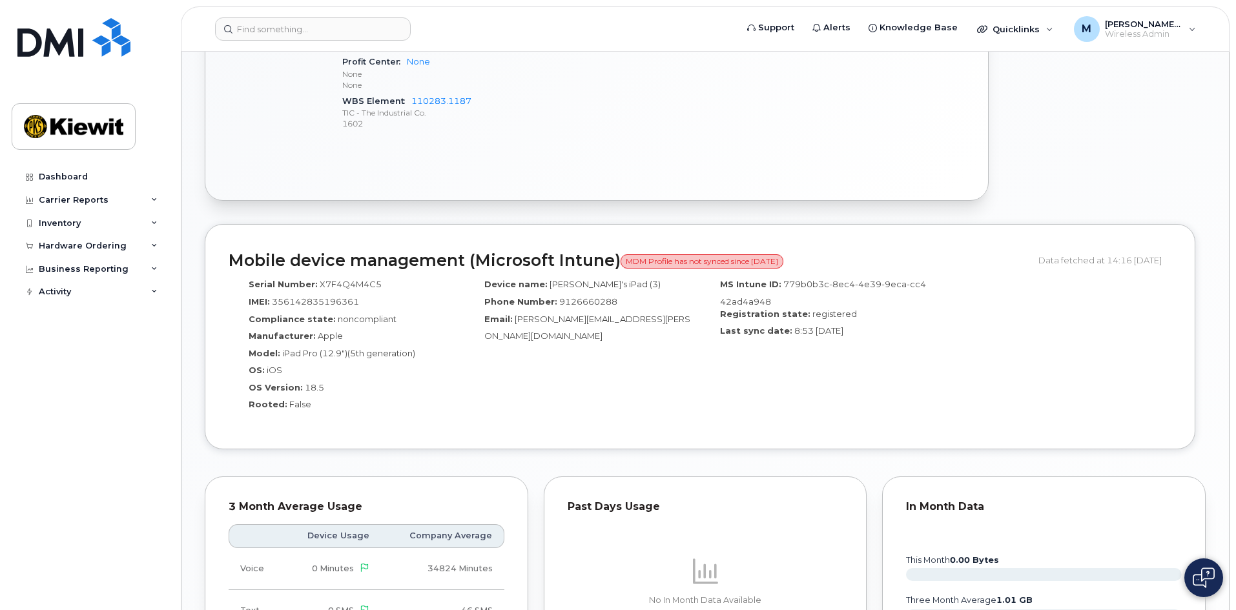
click at [794, 259] on header "Mobile device management (Microsoft Intune) MDM Profile has not synced since 24…" at bounding box center [700, 260] width 943 height 25
click at [937, 367] on div "Serial Number: X7F4Q4M4C5 IMEI: 356142835196361 Compliance state: noncompliant …" at bounding box center [700, 348] width 943 height 153
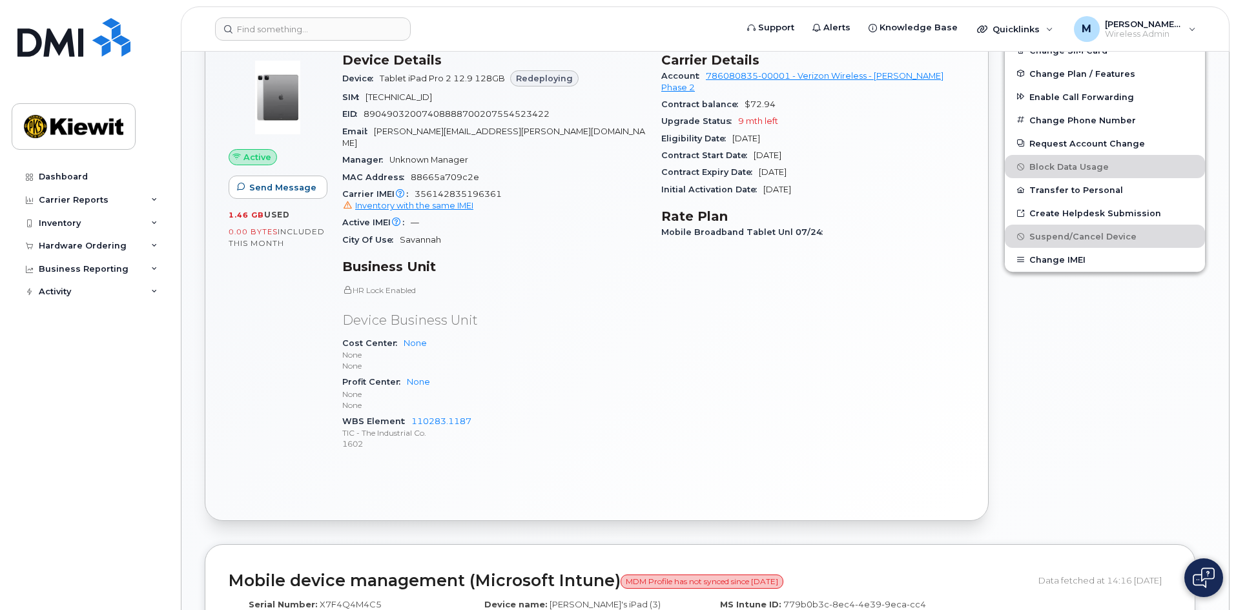
scroll to position [441, 0]
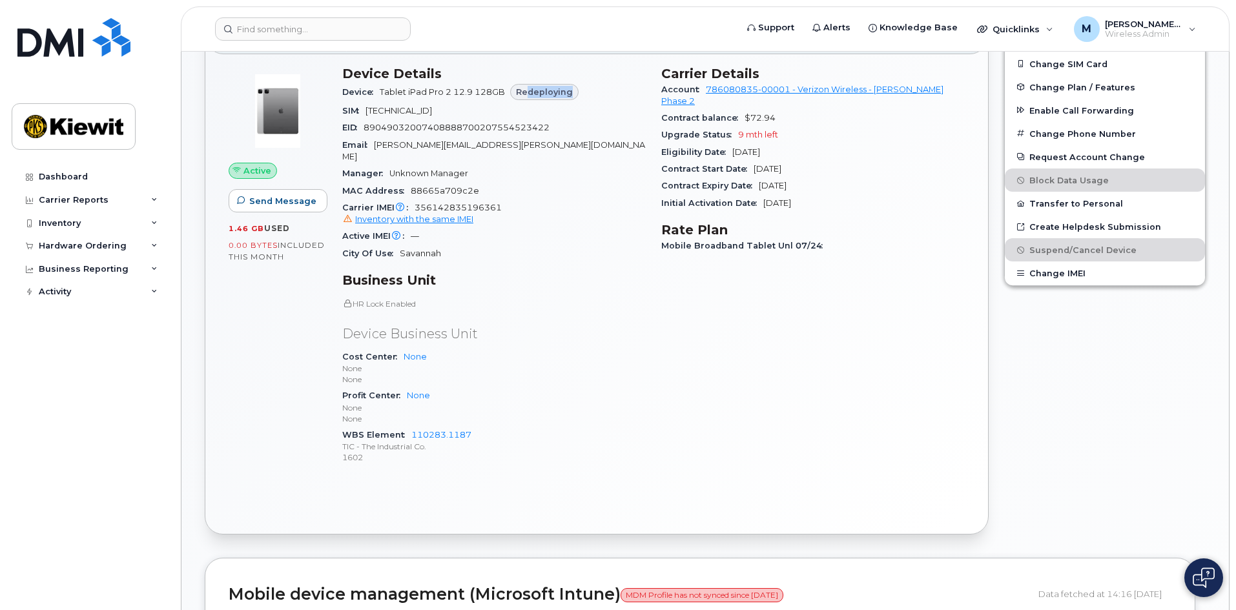
drag, startPoint x: 524, startPoint y: 98, endPoint x: 582, endPoint y: 99, distance: 57.5
click at [582, 99] on div "Device Tablet iPad Pro 2 12.9 128GB Redeploying" at bounding box center [493, 92] width 303 height 22
click at [583, 104] on div "SIM 89148000006972935454" at bounding box center [493, 111] width 303 height 17
click at [425, 228] on div "Active IMEI Active IMEI is refreshed daily with a delay of up to 48 hours follo…" at bounding box center [493, 236] width 303 height 17
click at [418, 232] on div "Active IMEI Active IMEI is refreshed daily with a delay of up to 48 hours follo…" at bounding box center [493, 236] width 303 height 17
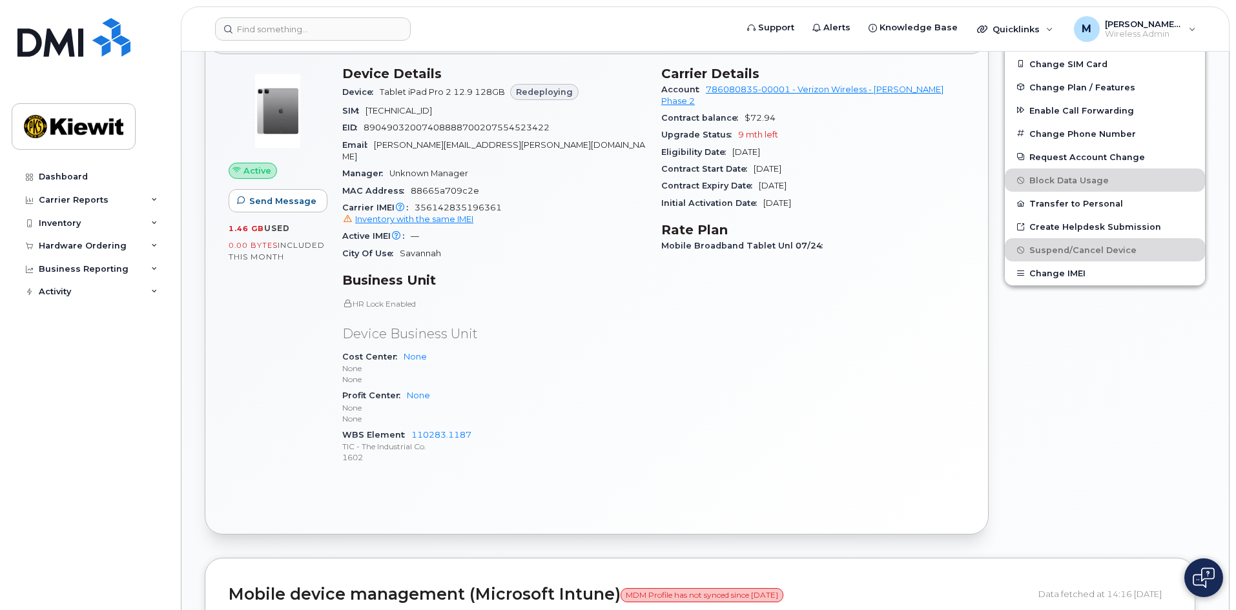
click at [426, 228] on div "Active IMEI Active IMEI is refreshed daily with a delay of up to 48 hours follo…" at bounding box center [493, 236] width 303 height 17
